Goal: Find specific page/section: Find specific page/section

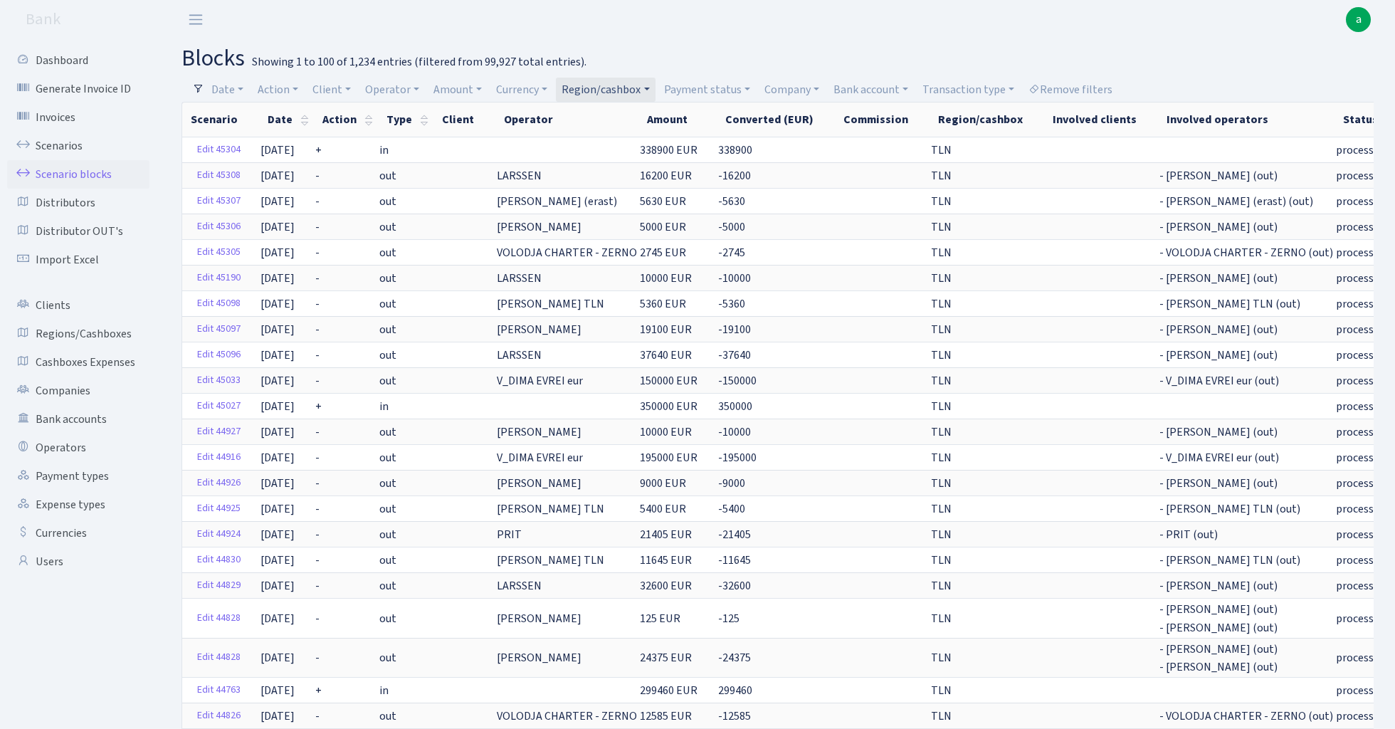
select select "100"
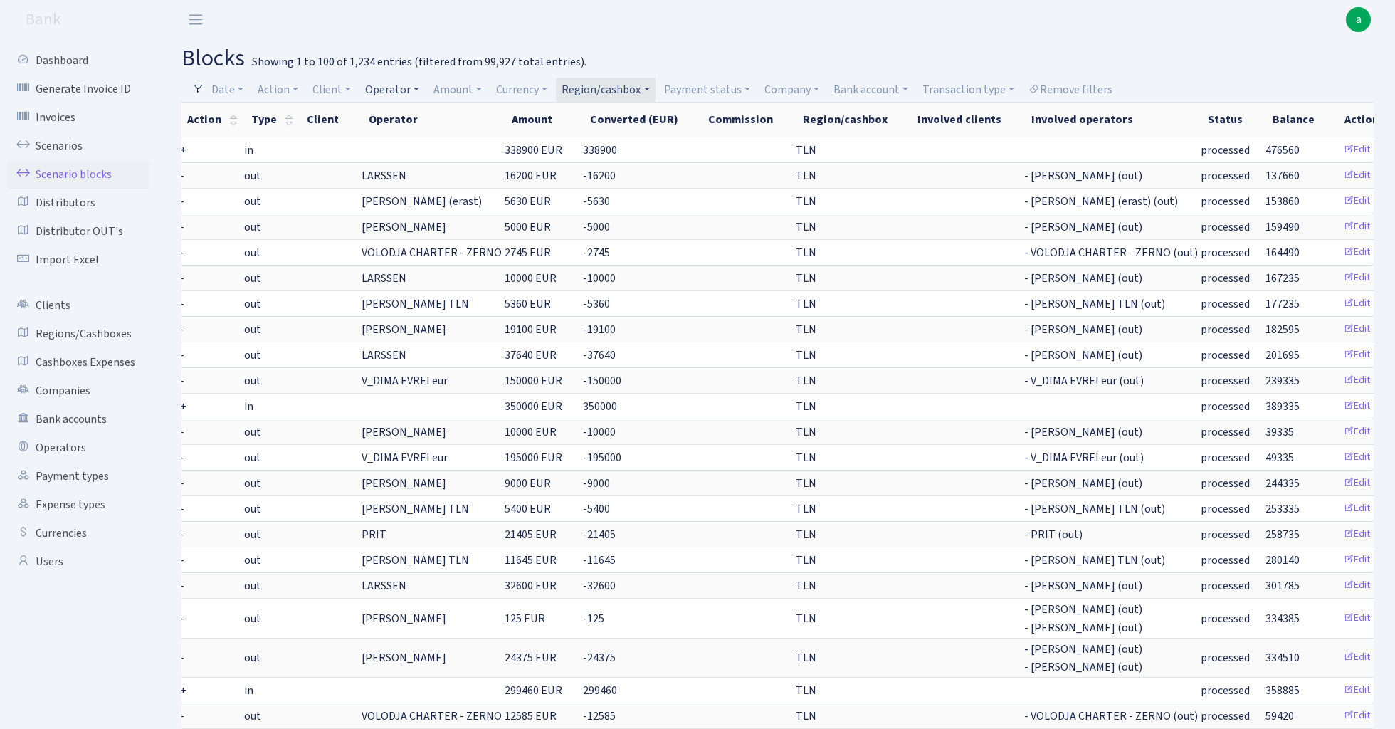
click at [407, 92] on link "Operator" at bounding box center [393, 90] width 66 height 24
click at [431, 140] on input "search" at bounding box center [417, 141] width 105 height 22
type input "o"
type input "kostj"
click at [440, 161] on li "[PERSON_NAME]" at bounding box center [417, 166] width 108 height 25
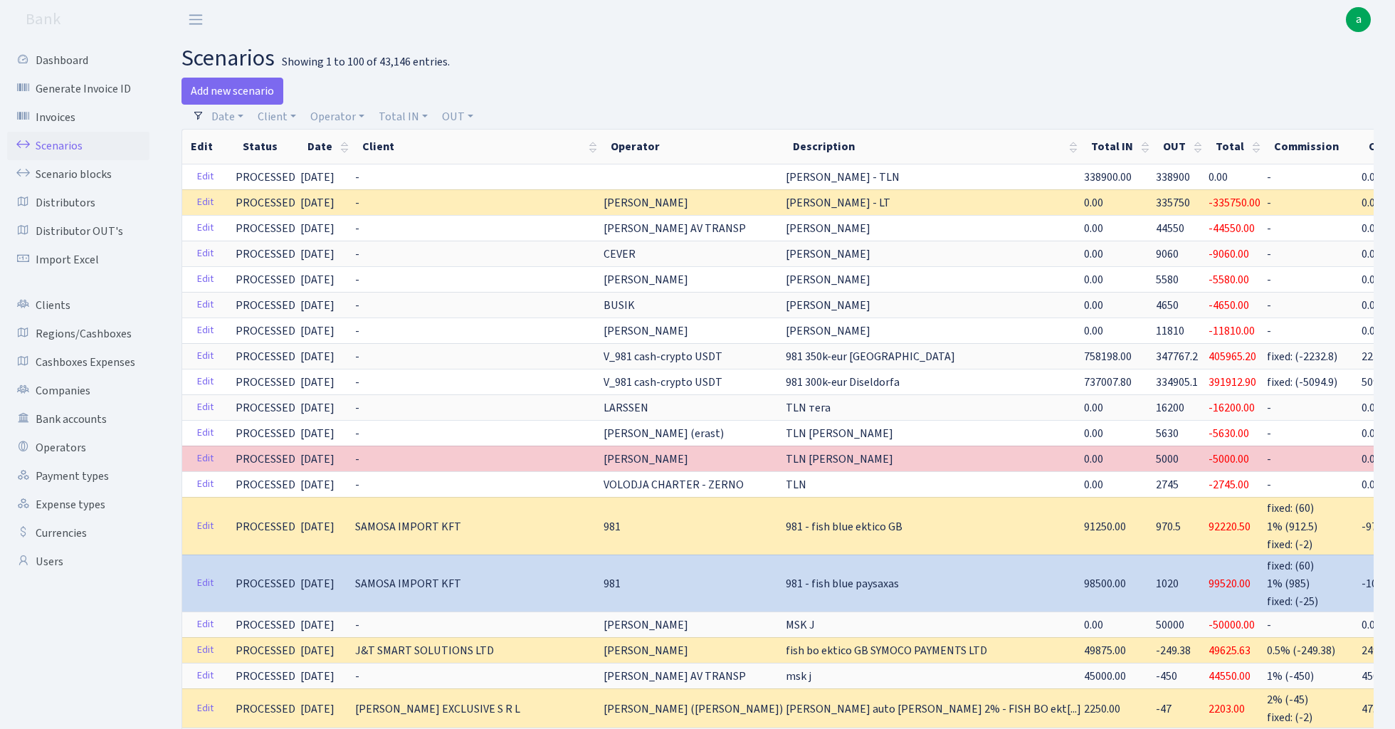
select select "100"
click at [337, 115] on link "Operator" at bounding box center [338, 117] width 66 height 24
click at [367, 172] on input "search" at bounding box center [361, 168] width 105 height 22
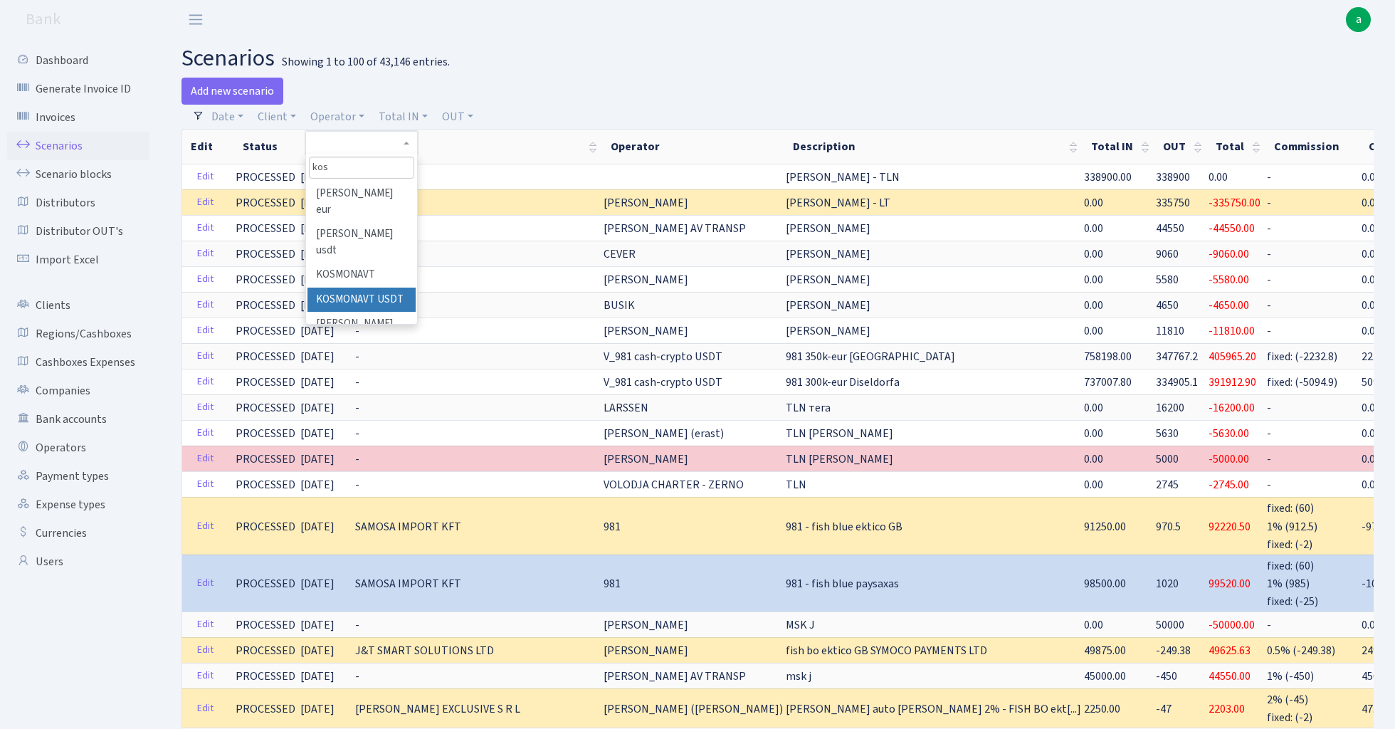
type input "kos"
click at [355, 312] on li "[PERSON_NAME]" at bounding box center [362, 324] width 108 height 25
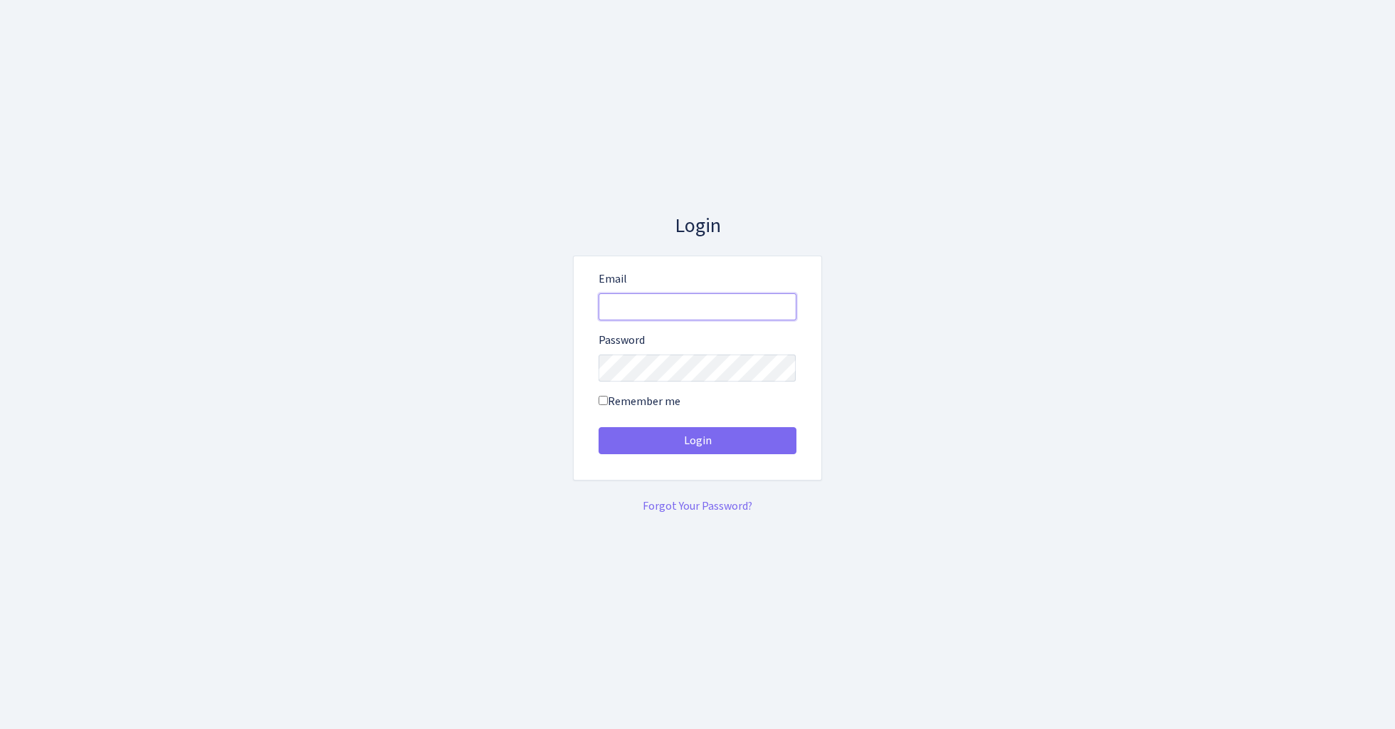
type input "[EMAIL_ADDRESS][DOMAIN_NAME]"
click at [697, 440] on button "Login" at bounding box center [698, 440] width 198 height 27
type input "[EMAIL_ADDRESS][DOMAIN_NAME]"
click at [712, 436] on button "Login" at bounding box center [698, 440] width 198 height 27
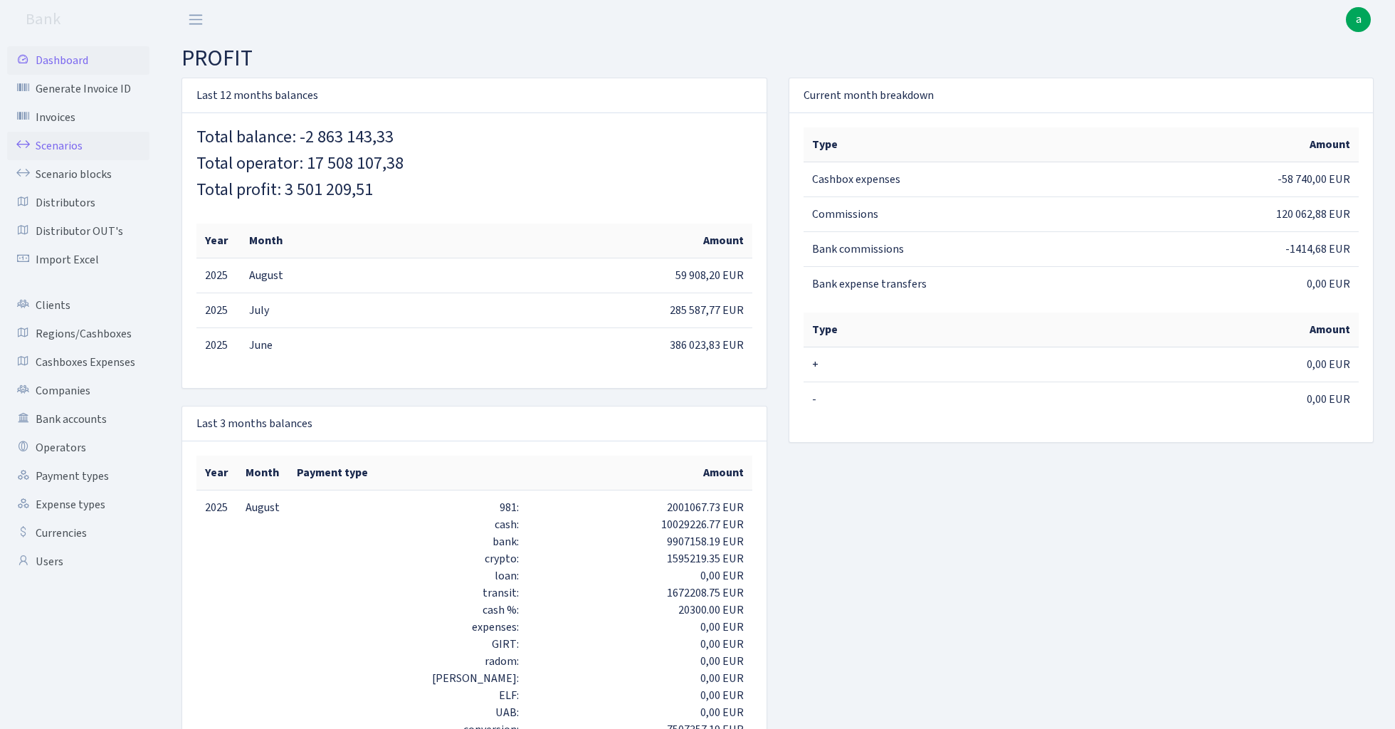
click at [67, 148] on link "Scenarios" at bounding box center [78, 146] width 142 height 28
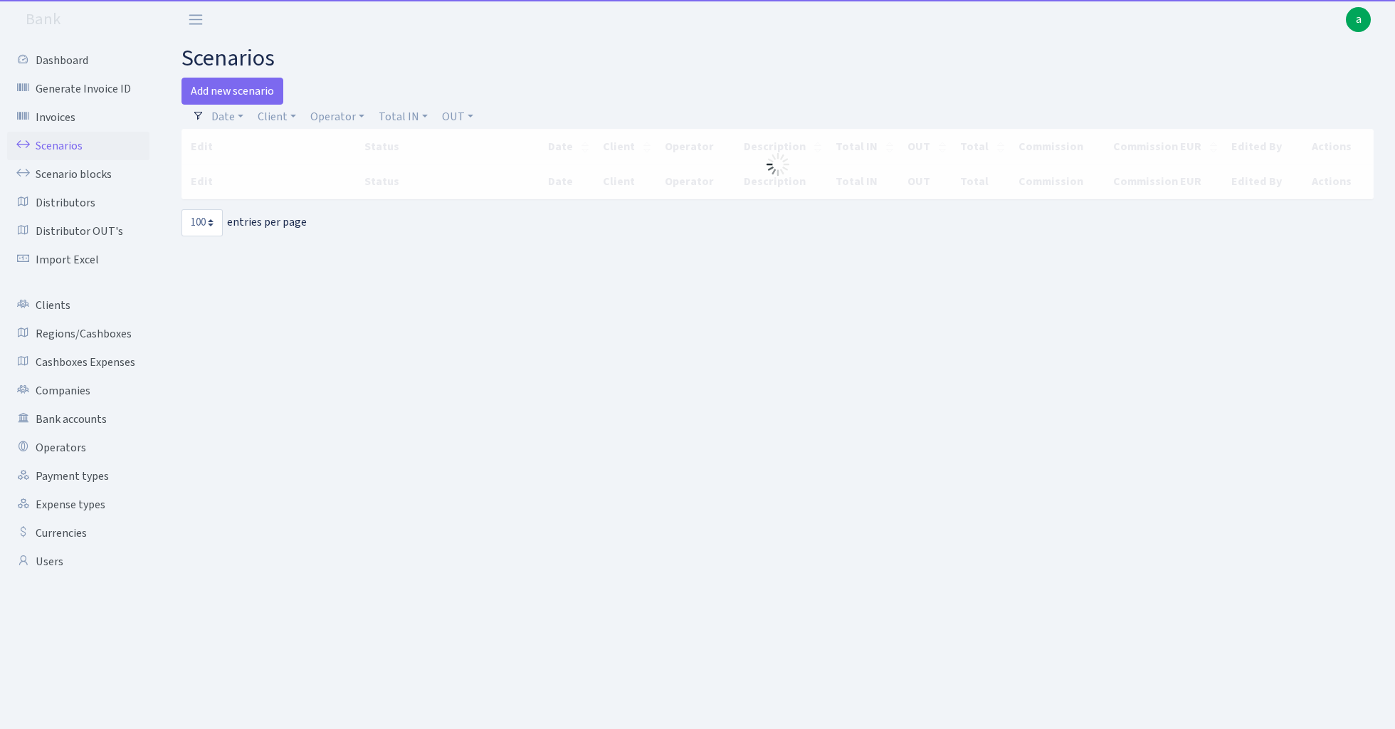
select select "100"
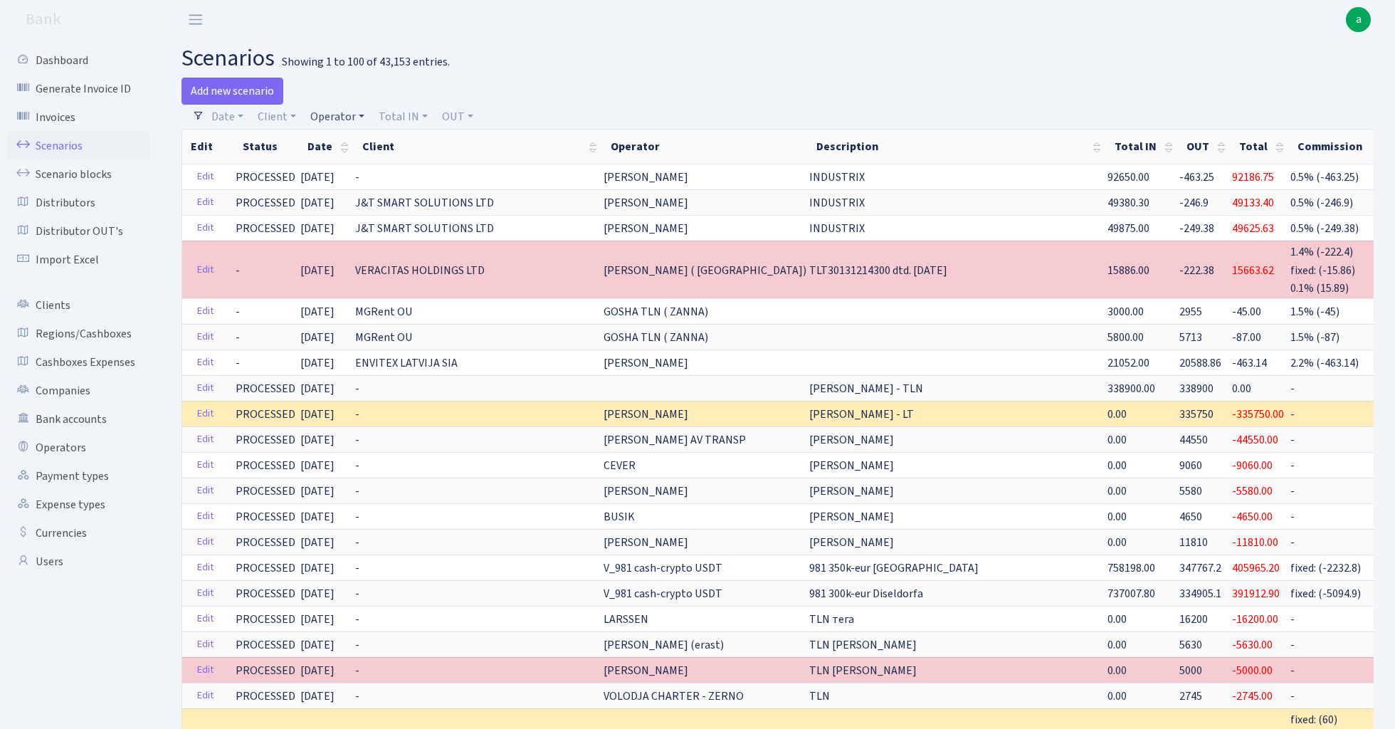
click at [343, 115] on link "Operator" at bounding box center [338, 117] width 66 height 24
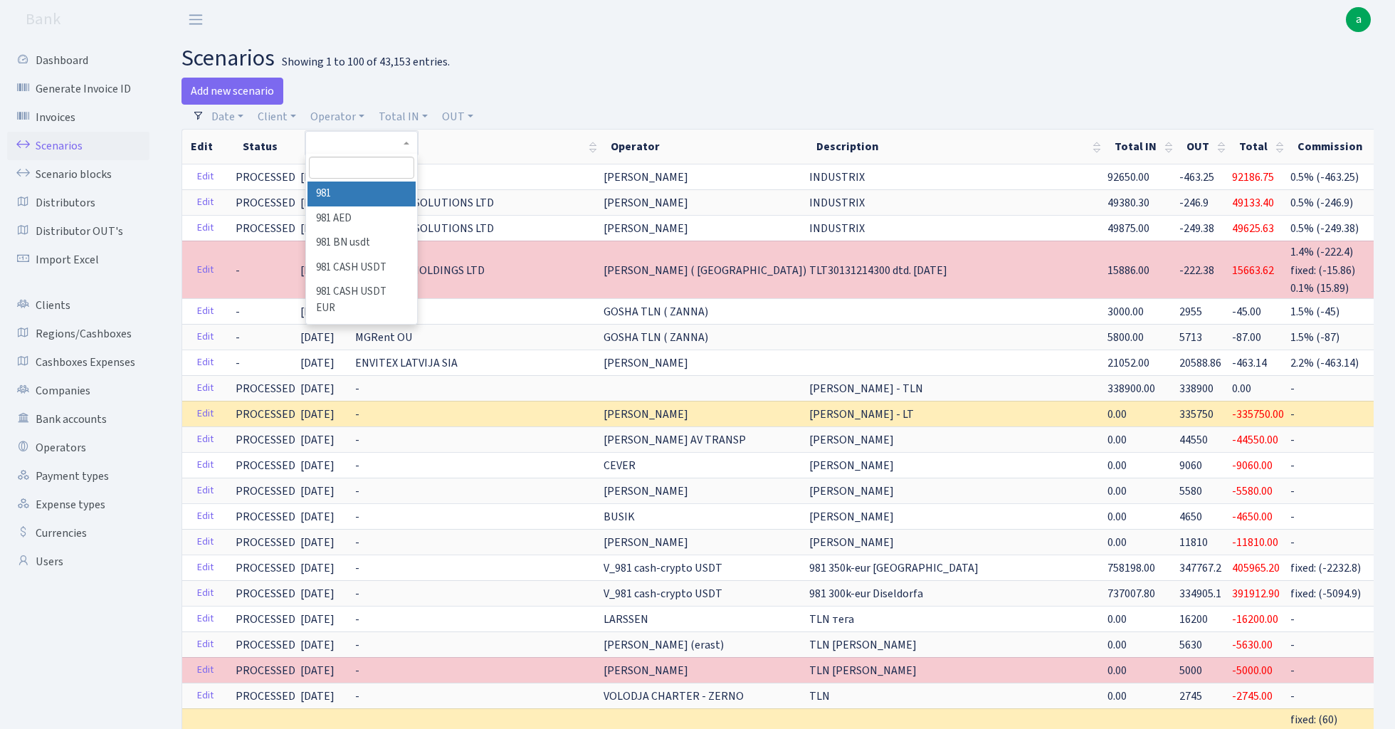
click at [374, 165] on input "search" at bounding box center [361, 168] width 105 height 22
type input "kos"
click at [376, 312] on li "[PERSON_NAME]" at bounding box center [362, 324] width 108 height 25
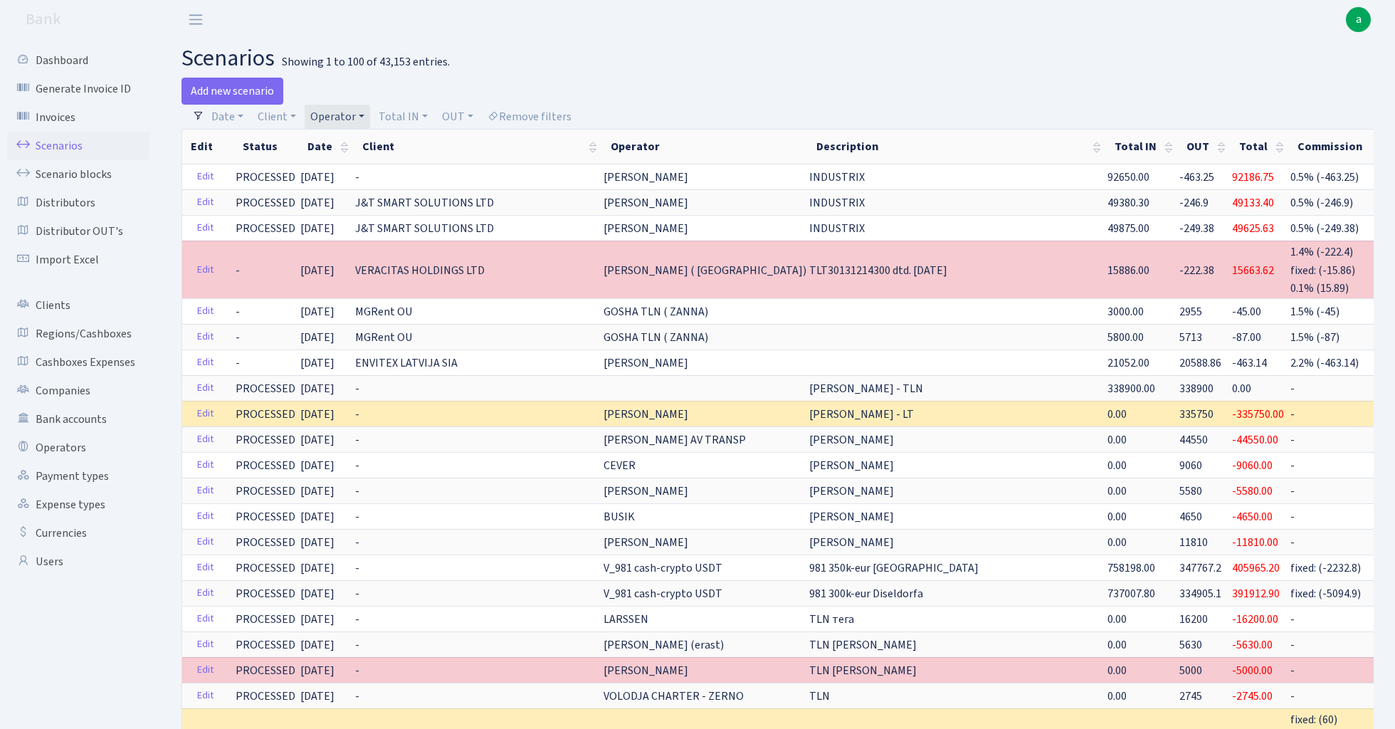
click at [349, 115] on link "Operator" at bounding box center [338, 117] width 66 height 24
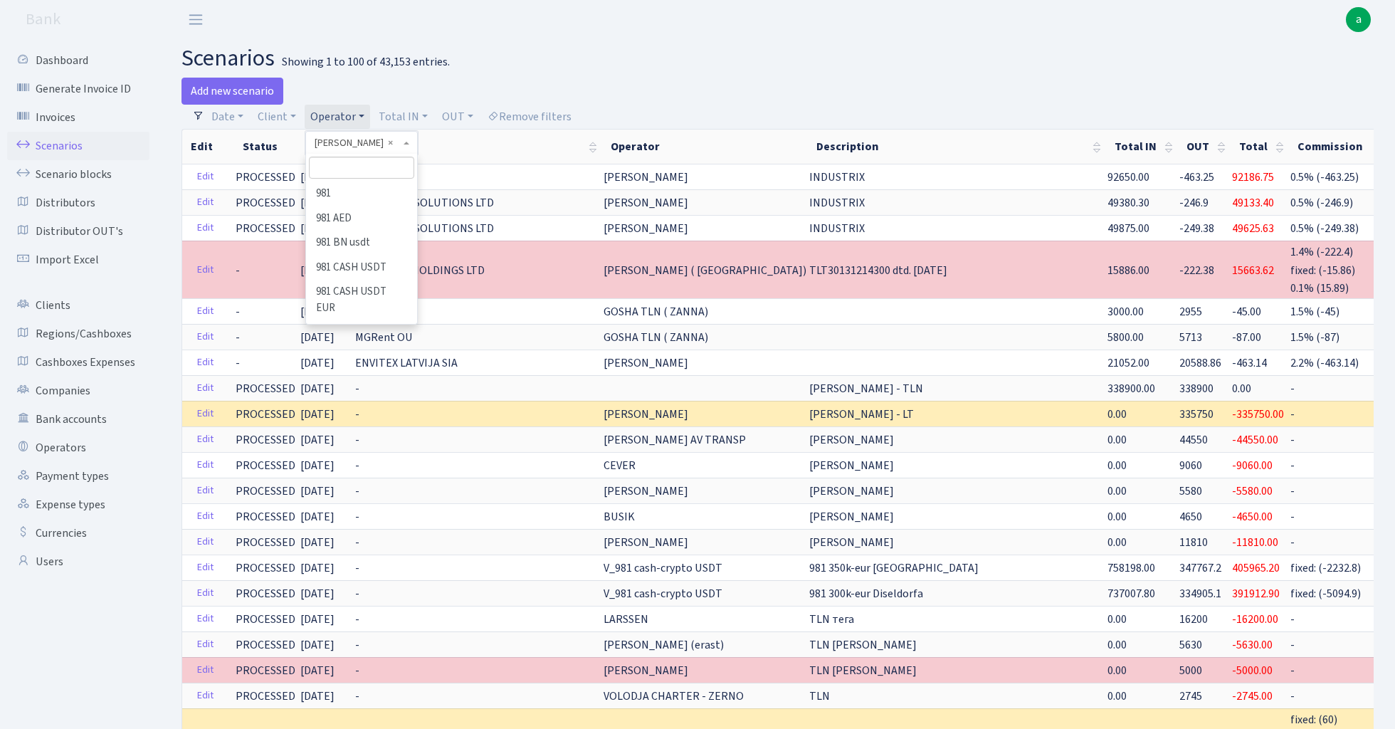
scroll to position [4480, 0]
click at [758, 21] on header "Bank a My Account Logout" at bounding box center [697, 19] width 1395 height 39
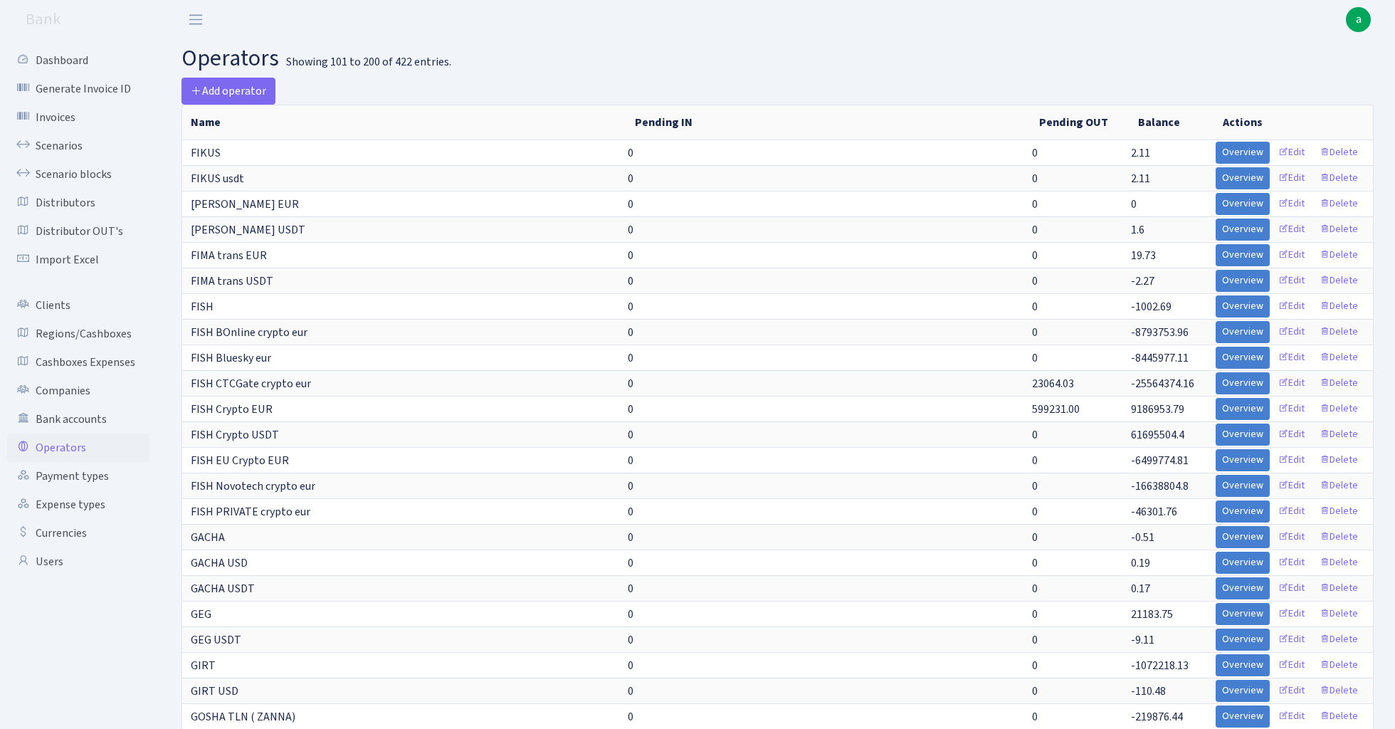
select select "100"
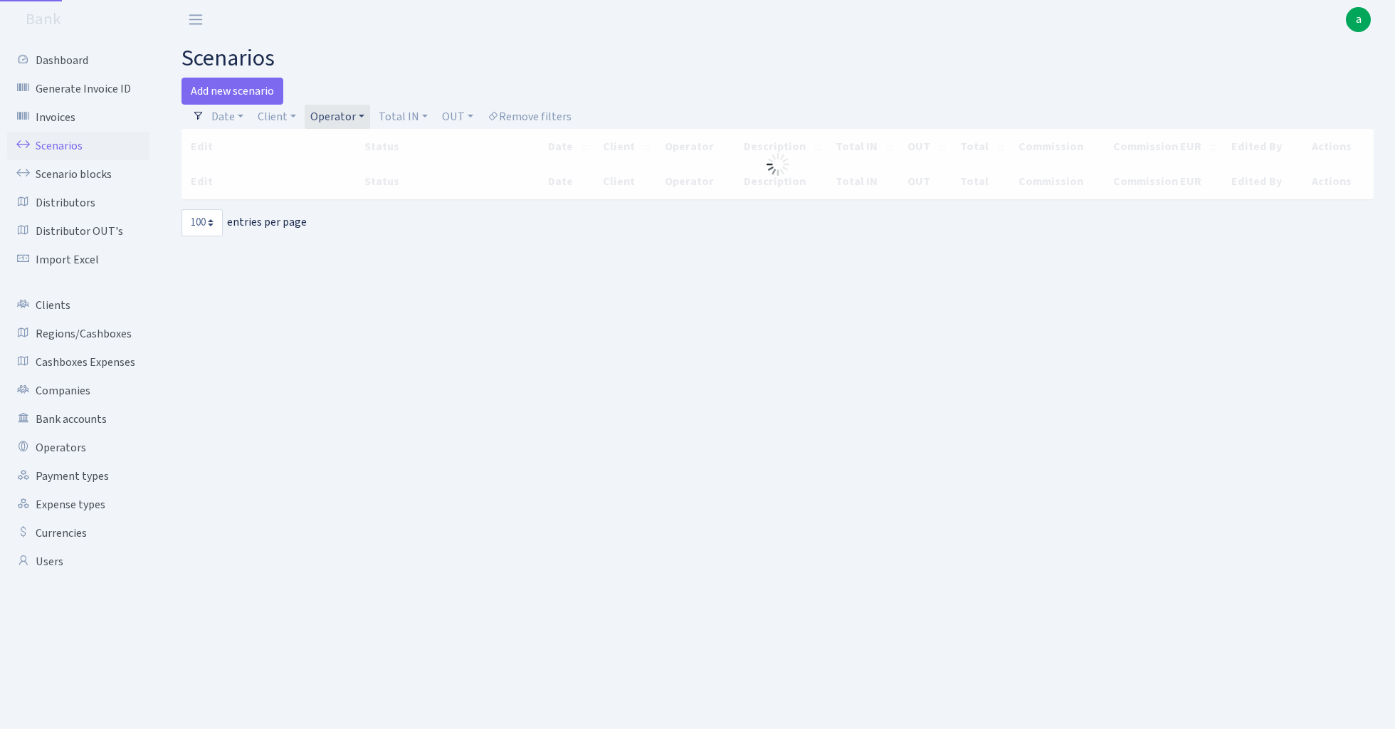
select select "100"
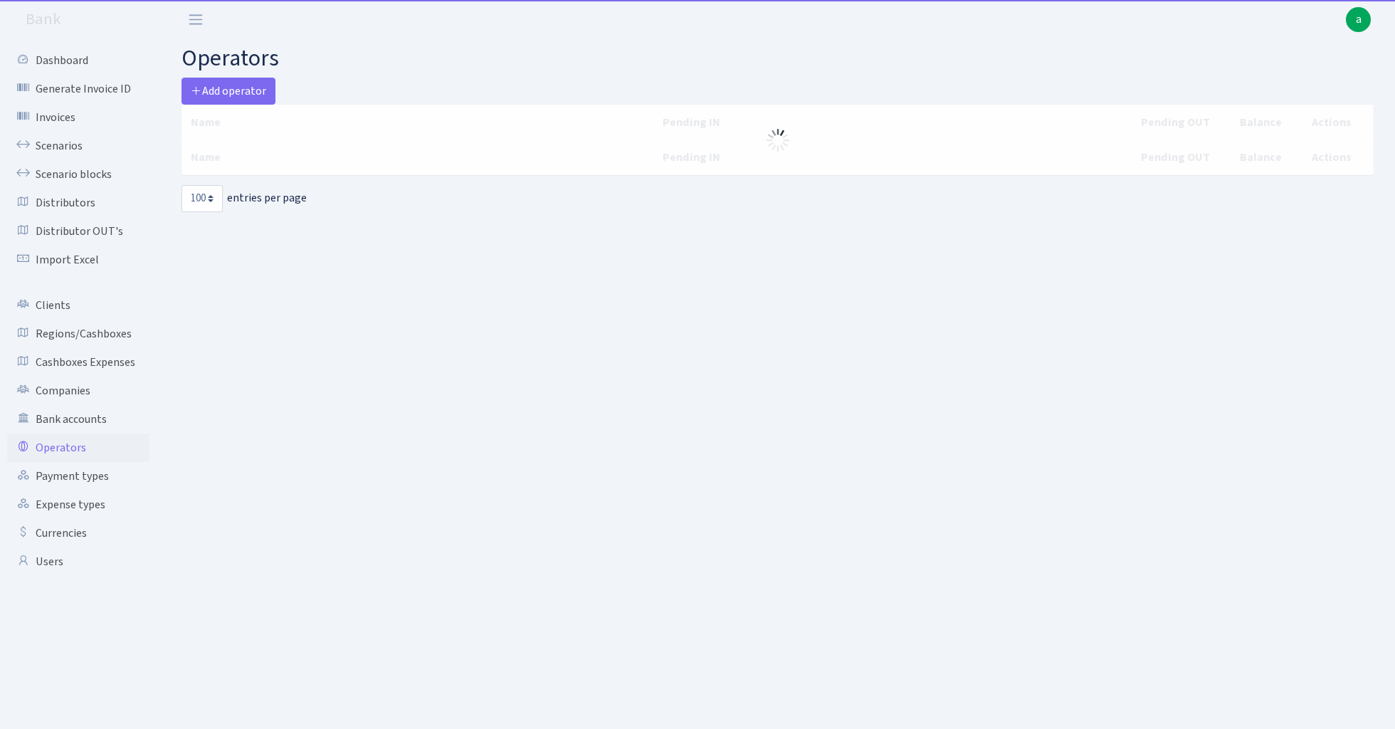
select select "100"
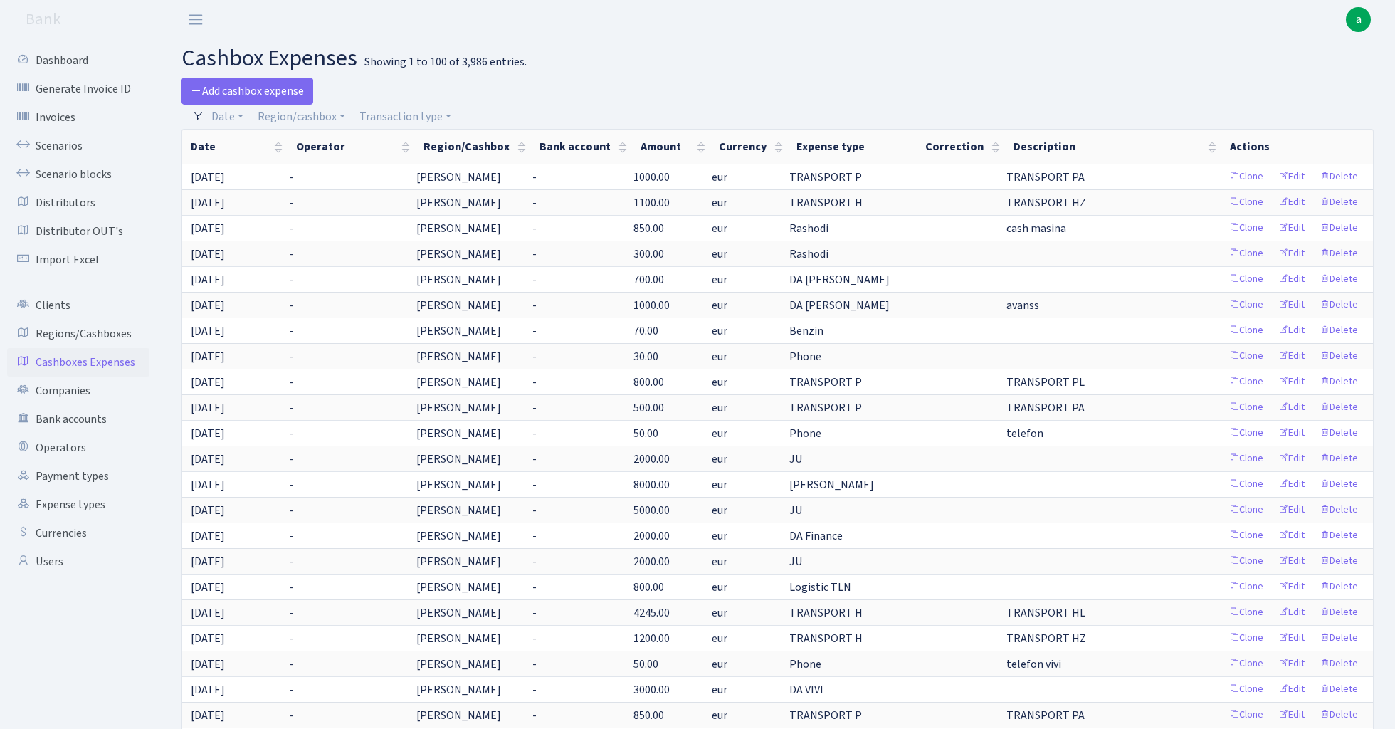
select select "100"
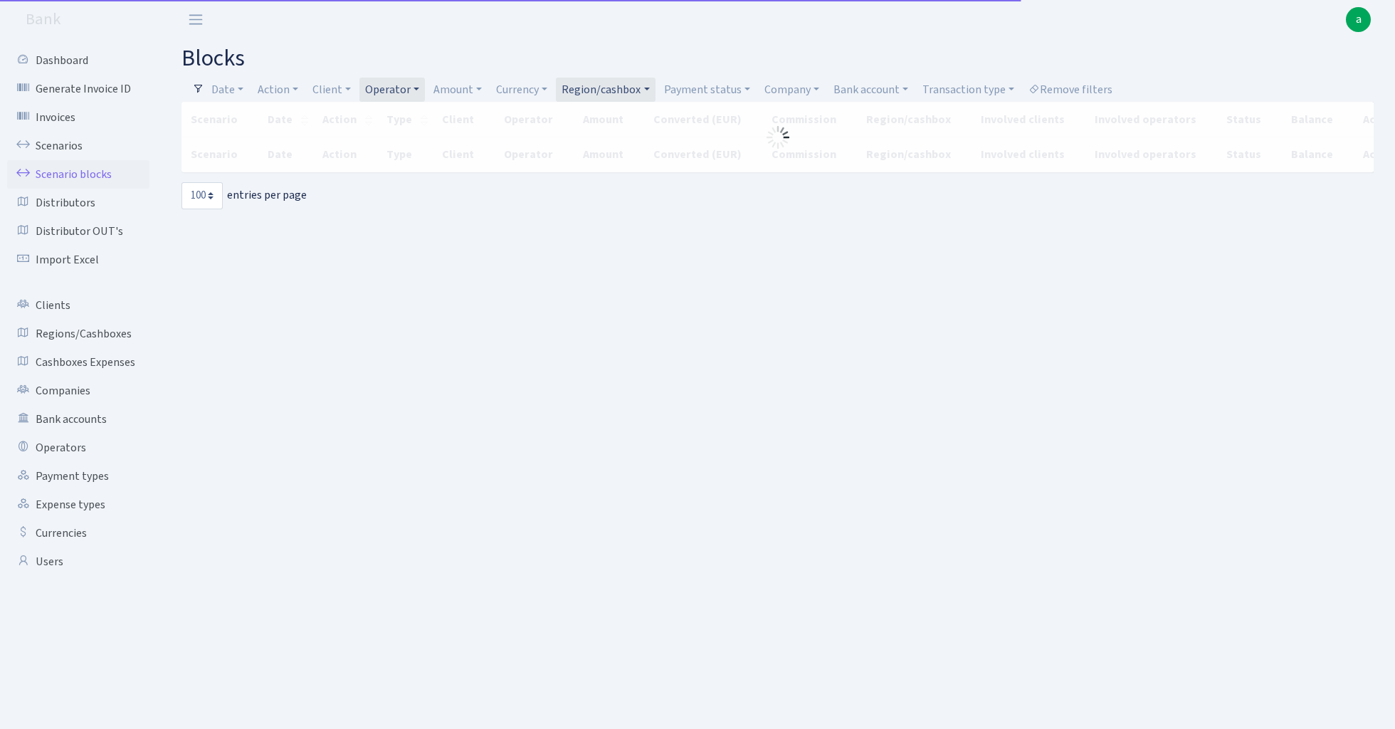
select select "100"
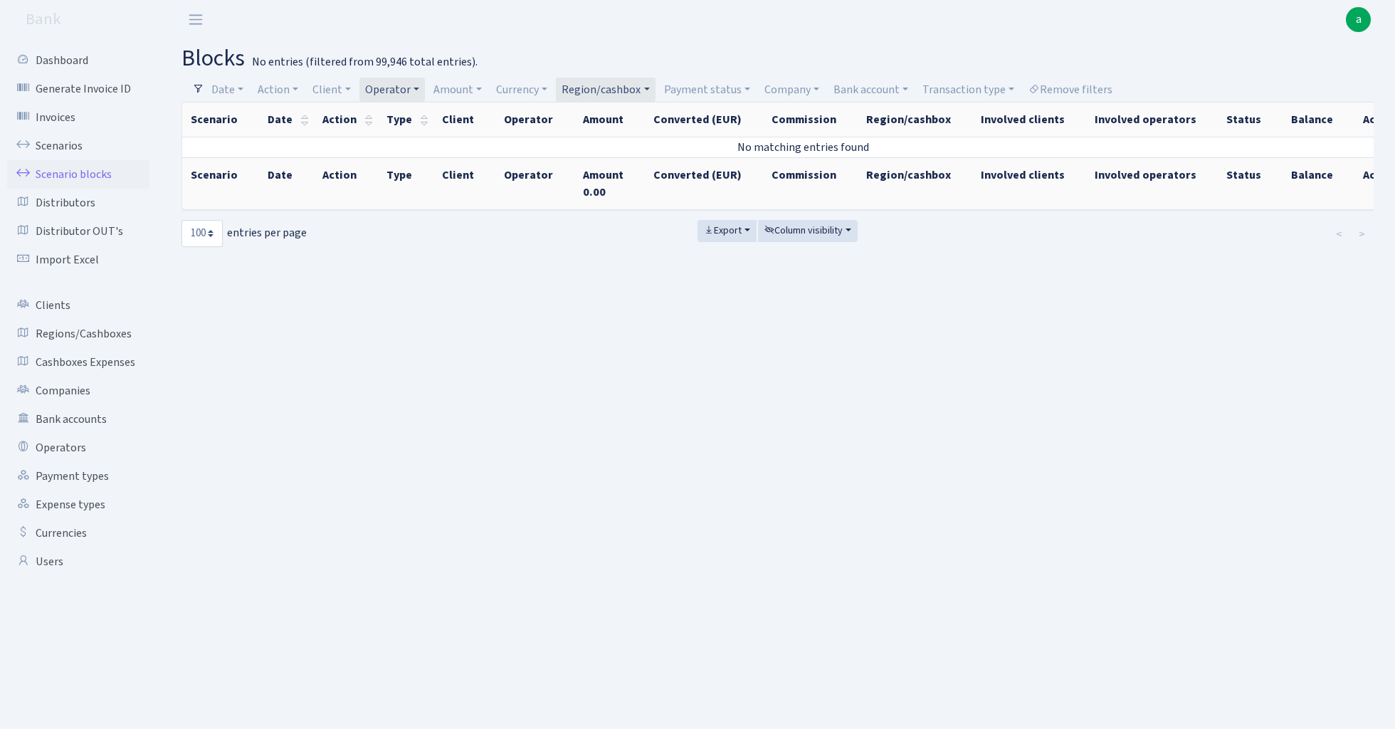
click at [616, 86] on link "Region/cashbox" at bounding box center [605, 90] width 99 height 24
click at [651, 115] on span "× TLN" at bounding box center [608, 116] width 85 height 14
click at [616, 83] on link "Region/cashbox" at bounding box center [605, 90] width 99 height 24
click at [646, 115] on span "× TLN" at bounding box center [608, 116] width 85 height 14
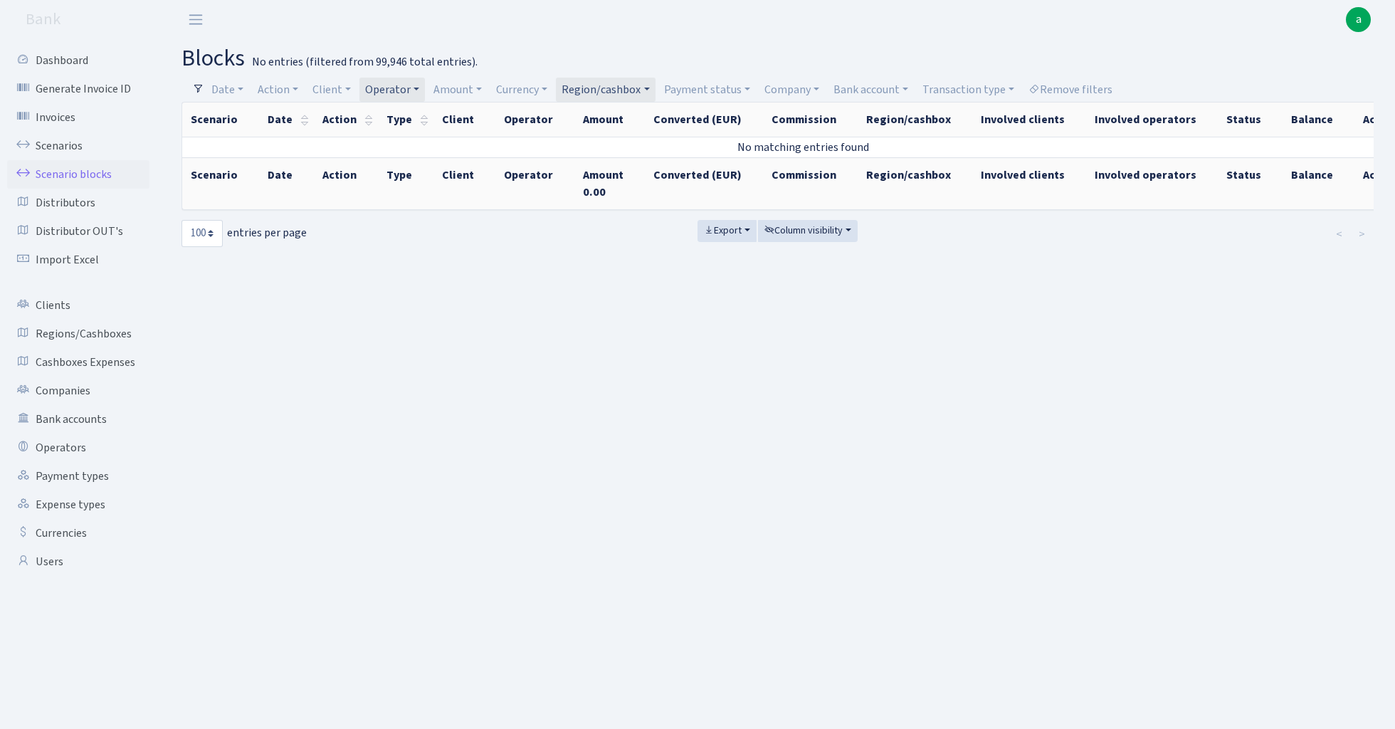
click at [638, 88] on link "Region/cashbox" at bounding box center [605, 90] width 99 height 24
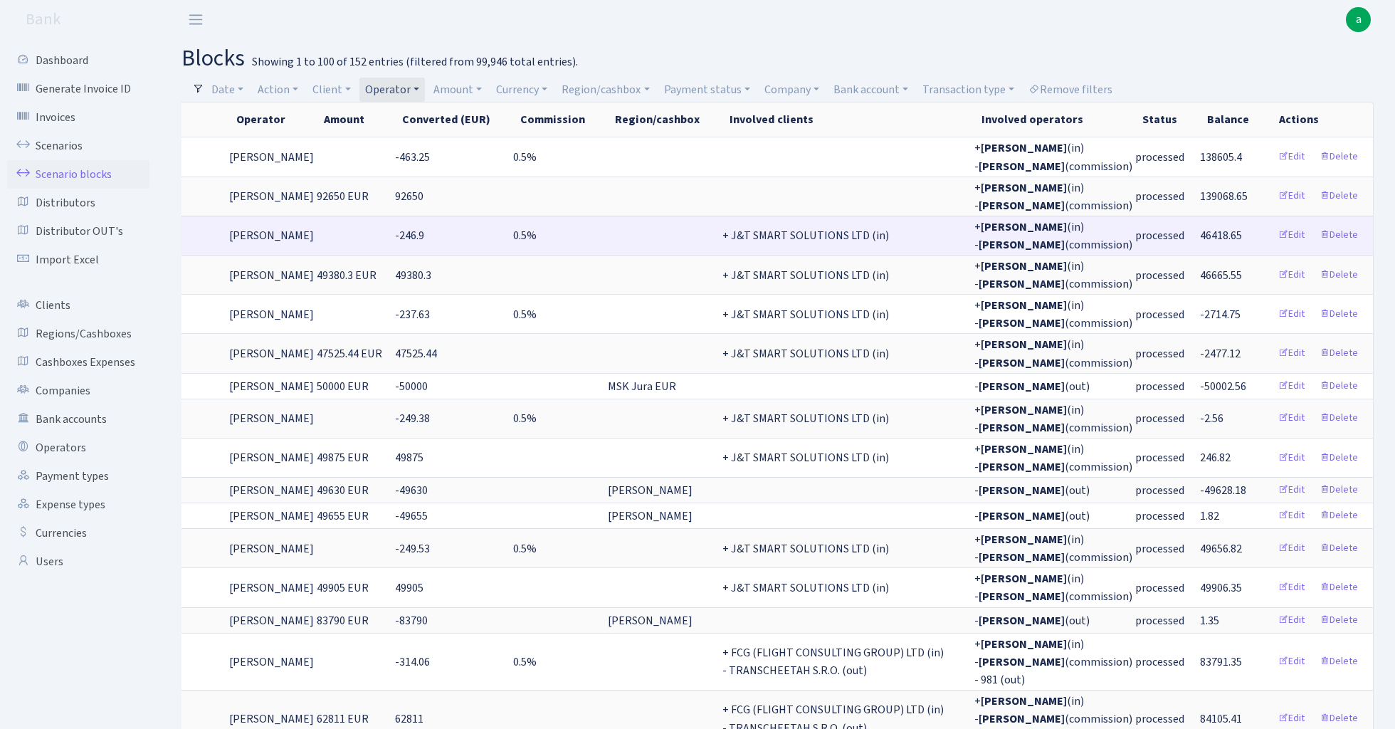
scroll to position [0, 540]
